Goal: Task Accomplishment & Management: Manage account settings

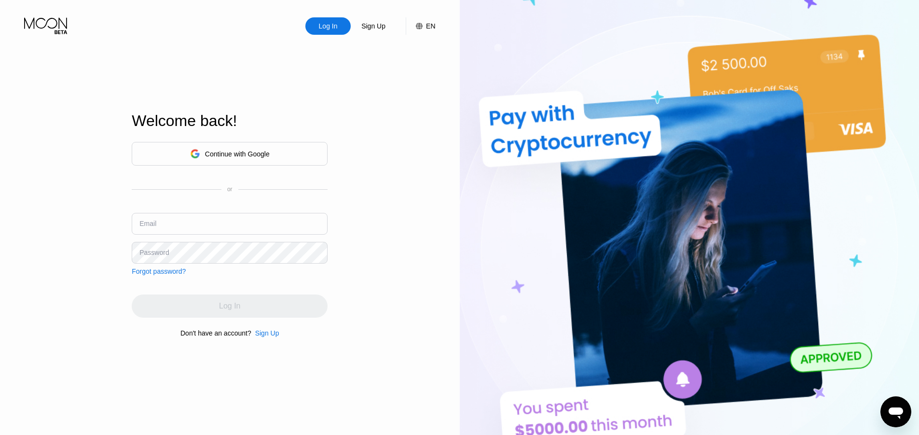
type input "[EMAIL_ADDRESS][DOMAIN_NAME]"
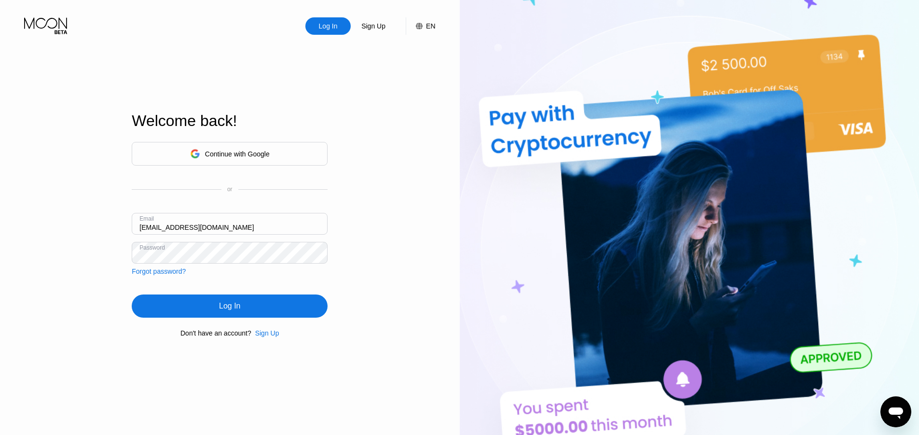
click at [327, 282] on div "Continue with Google or Email worddude2020@gmail.com Password Forgot password? …" at bounding box center [230, 239] width 196 height 196
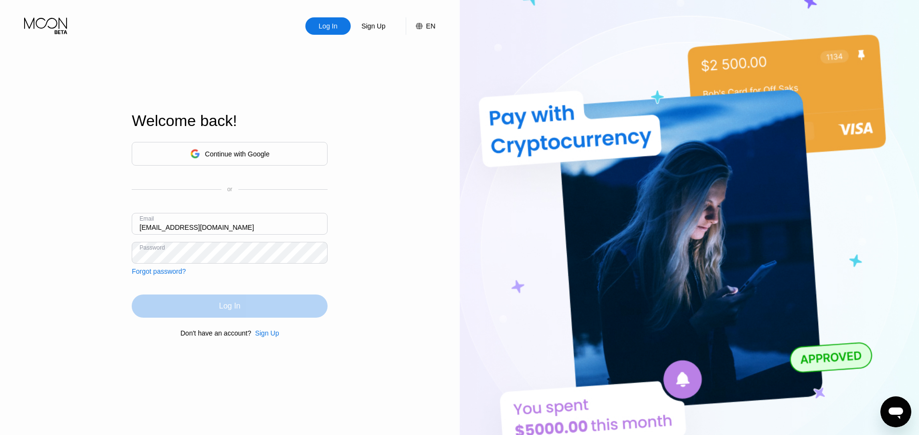
click at [293, 304] on div "Log In" at bounding box center [230, 305] width 196 height 23
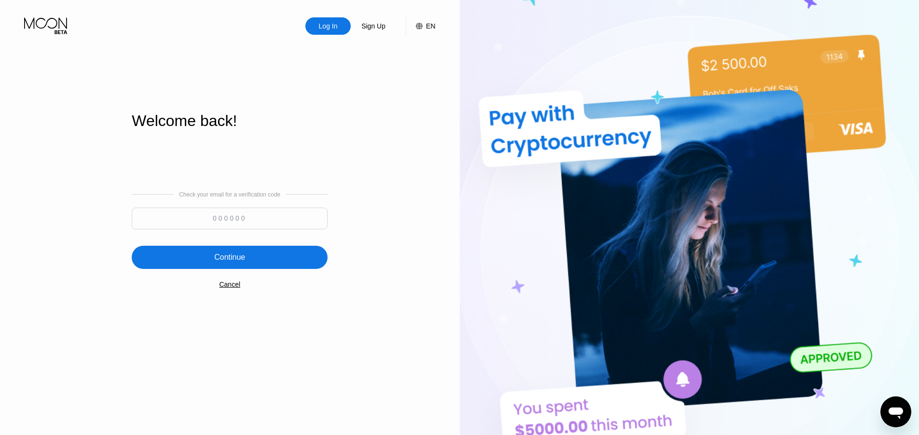
click at [292, 214] on input at bounding box center [230, 219] width 196 height 22
paste input "856948"
type input "856948"
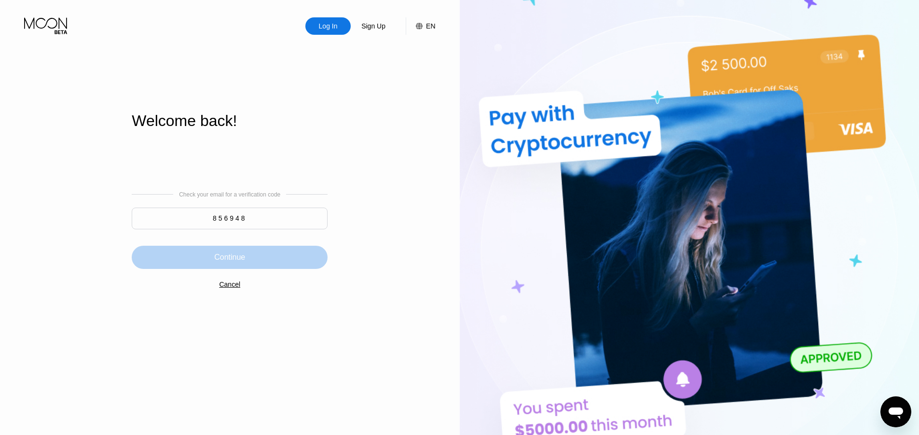
click at [289, 263] on div "Continue" at bounding box center [230, 257] width 196 height 23
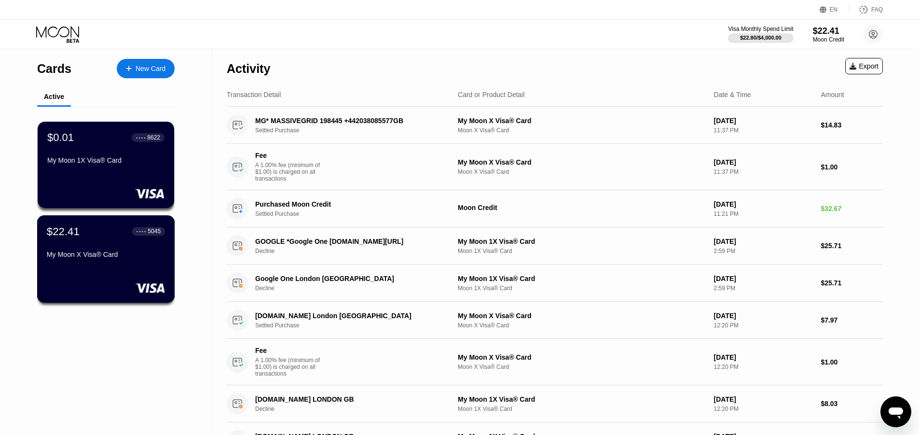
click at [117, 256] on div "My Moon X Visa® Card" at bounding box center [106, 254] width 118 height 8
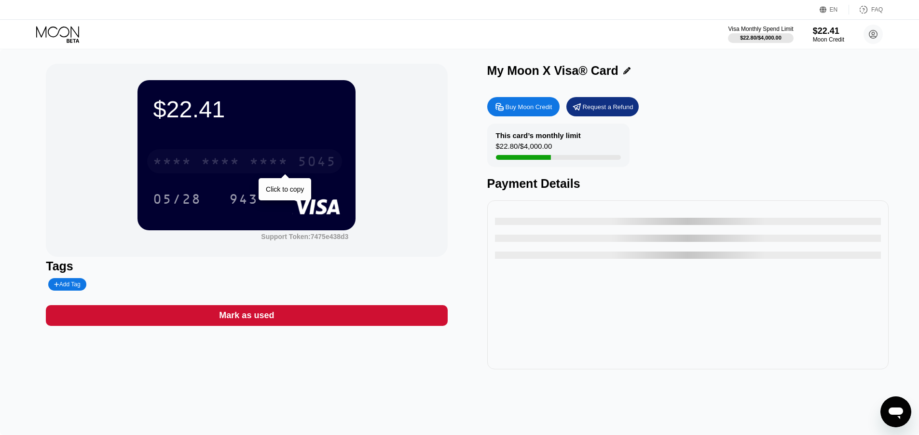
click at [298, 159] on div "5045" at bounding box center [317, 162] width 39 height 15
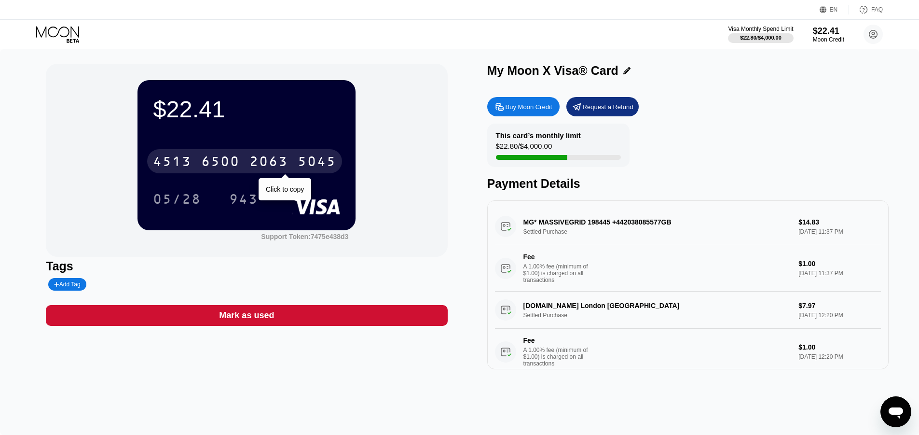
click at [260, 165] on div "2063" at bounding box center [269, 162] width 39 height 15
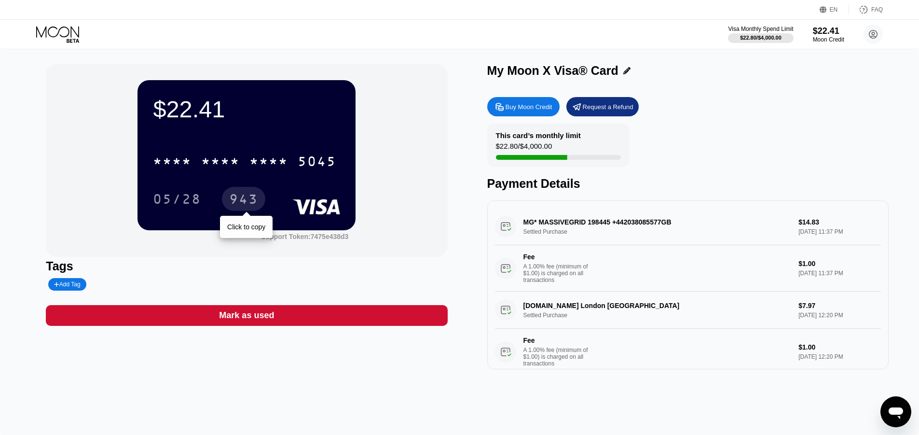
drag, startPoint x: 251, startPoint y: 196, endPoint x: 258, endPoint y: 196, distance: 6.8
click at [251, 196] on div "943" at bounding box center [243, 200] width 29 height 15
click at [180, 198] on div "05/28" at bounding box center [177, 200] width 48 height 15
drag, startPoint x: 258, startPoint y: 198, endPoint x: 668, endPoint y: 82, distance: 426.9
click at [259, 198] on div "943" at bounding box center [243, 199] width 43 height 24
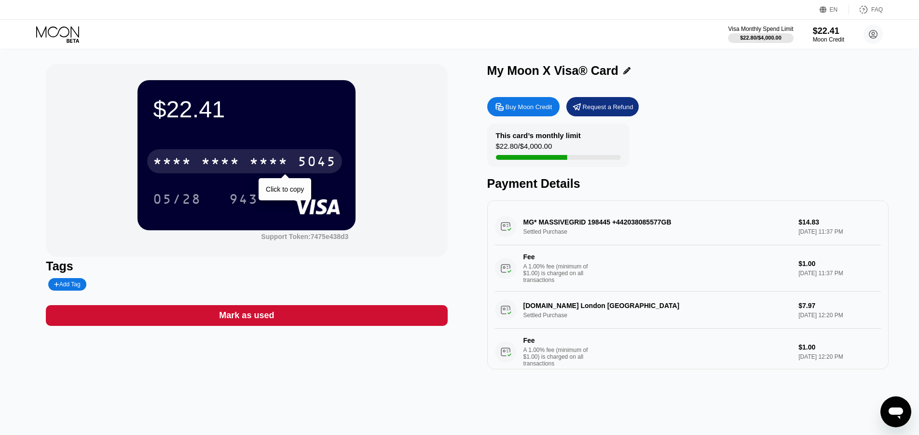
click at [288, 154] on div "* * * * * * * * * * * * 5045" at bounding box center [244, 161] width 195 height 24
click at [205, 162] on div "6500" at bounding box center [220, 162] width 39 height 15
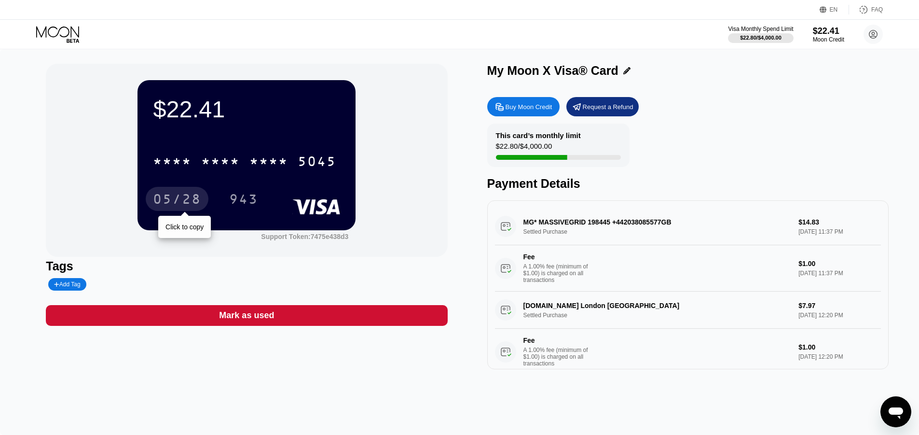
click at [179, 203] on div "05/28" at bounding box center [177, 200] width 48 height 15
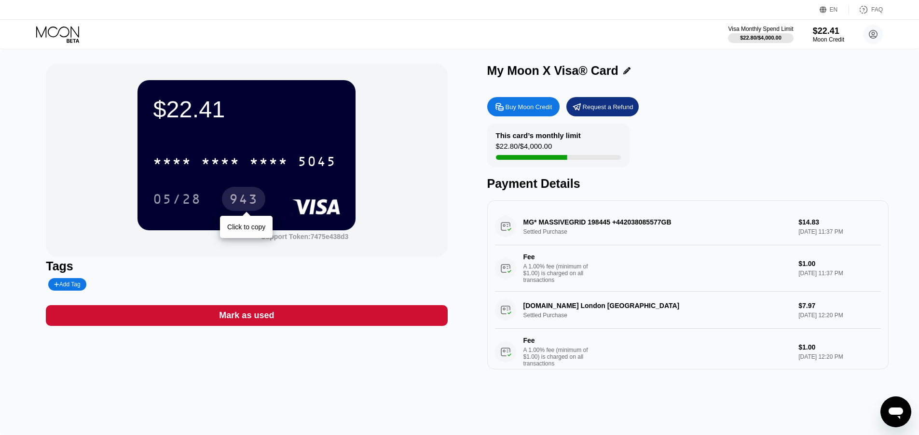
click at [248, 194] on div "943" at bounding box center [243, 200] width 29 height 15
